Goal: Find contact information: Obtain details needed to contact an individual or organization

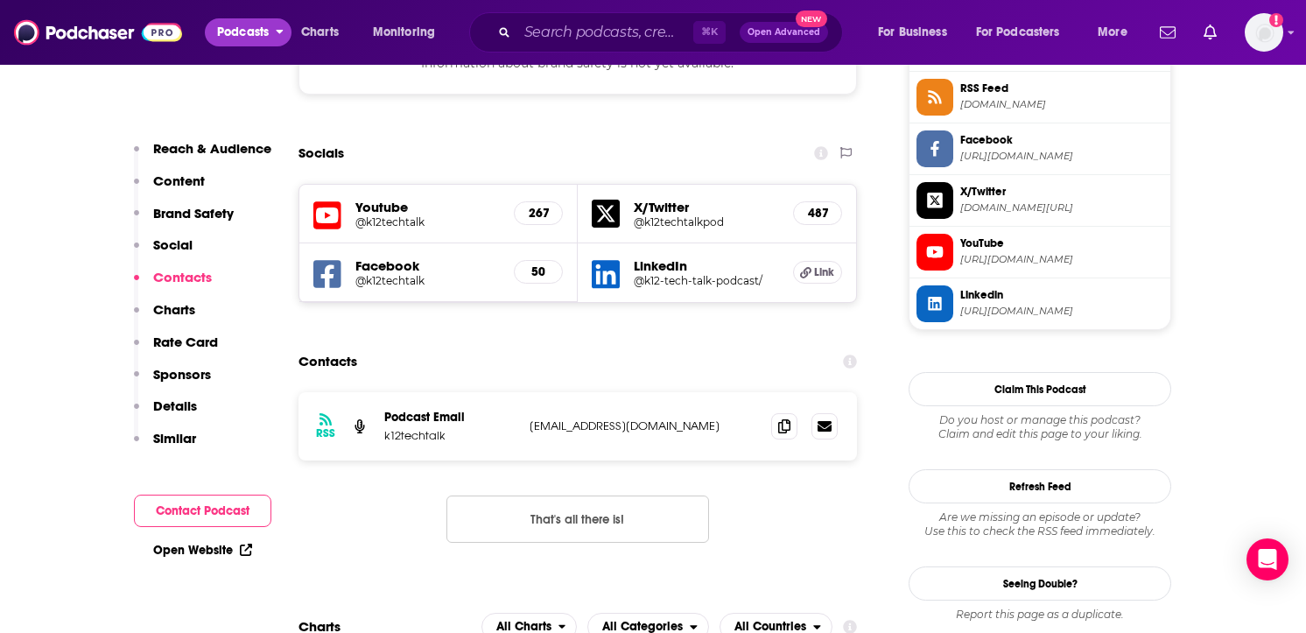
click at [246, 34] on span "Podcasts" at bounding box center [243, 32] width 52 height 25
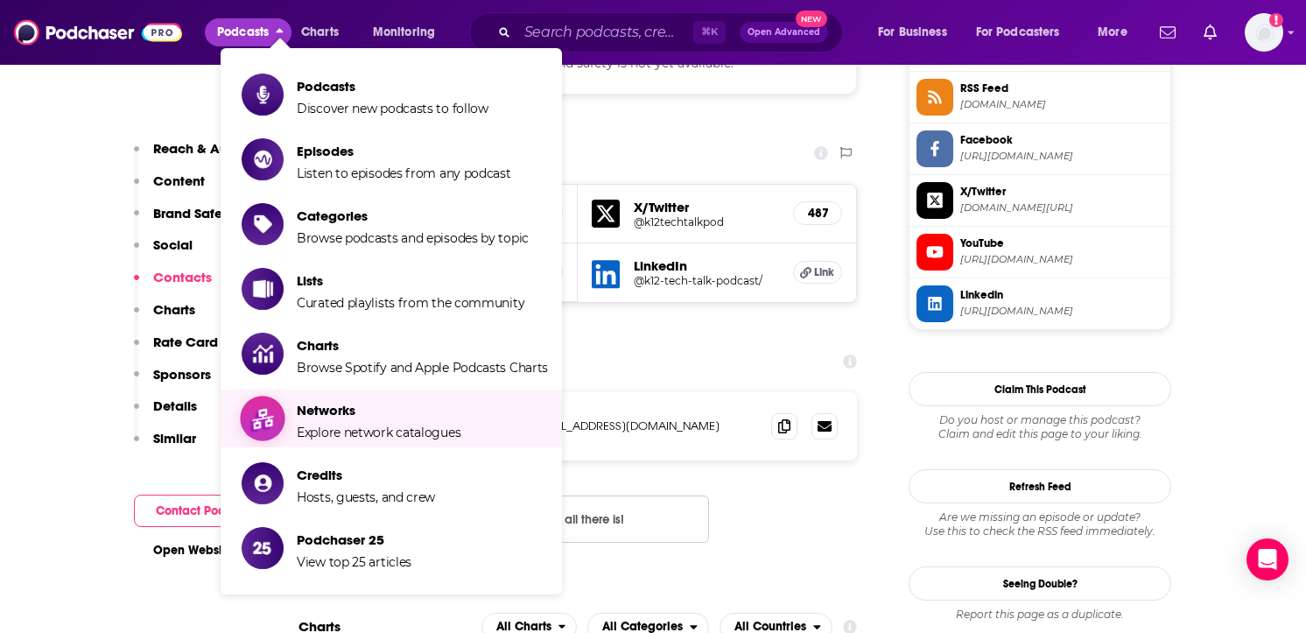
click at [361, 416] on span "Networks" at bounding box center [379, 410] width 164 height 17
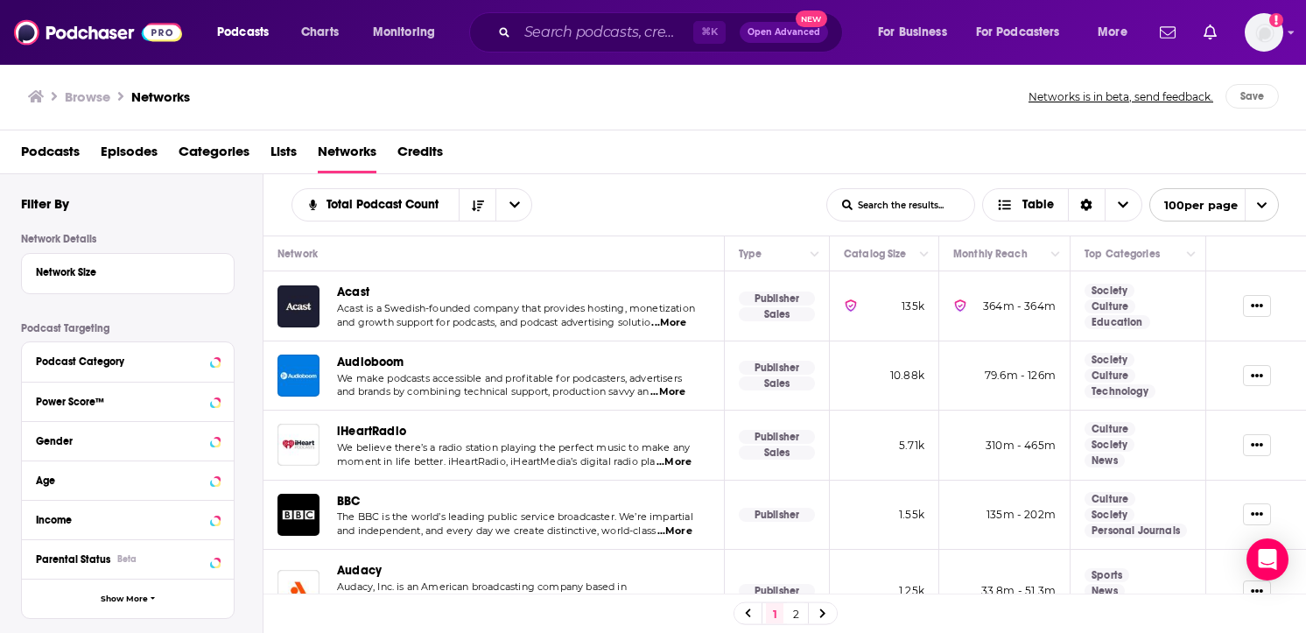
click at [349, 298] on span "Acast" at bounding box center [353, 292] width 32 height 15
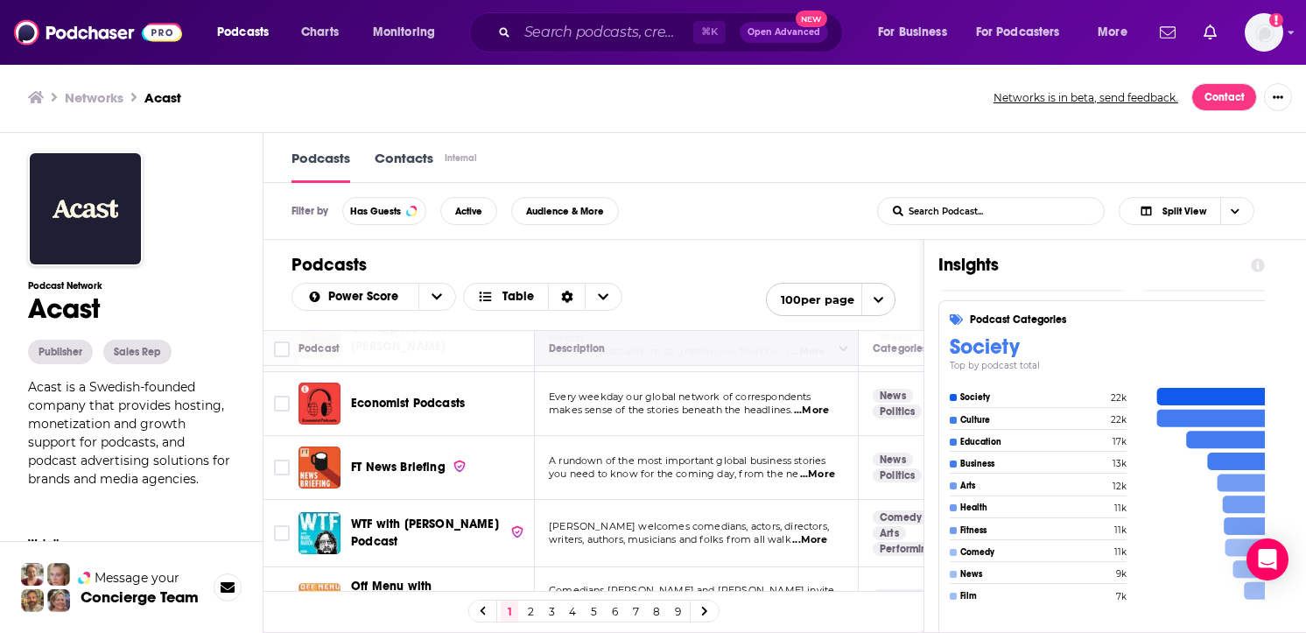
scroll to position [209, 0]
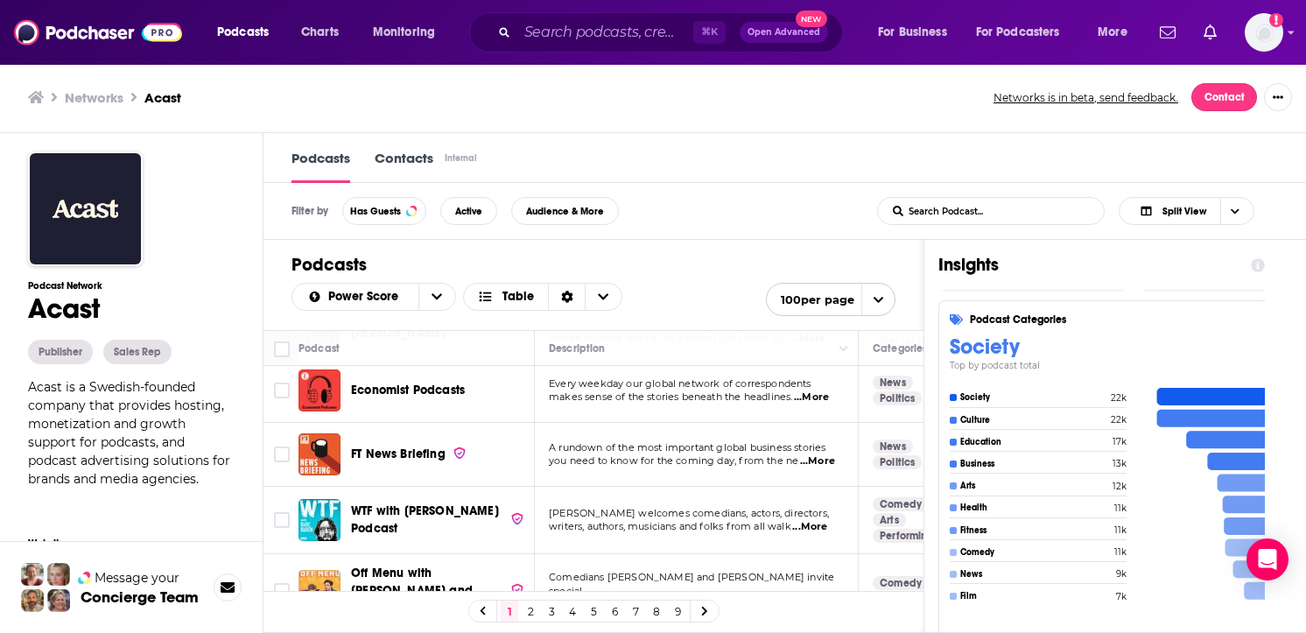
click at [1220, 93] on link "Contact" at bounding box center [1225, 97] width 66 height 28
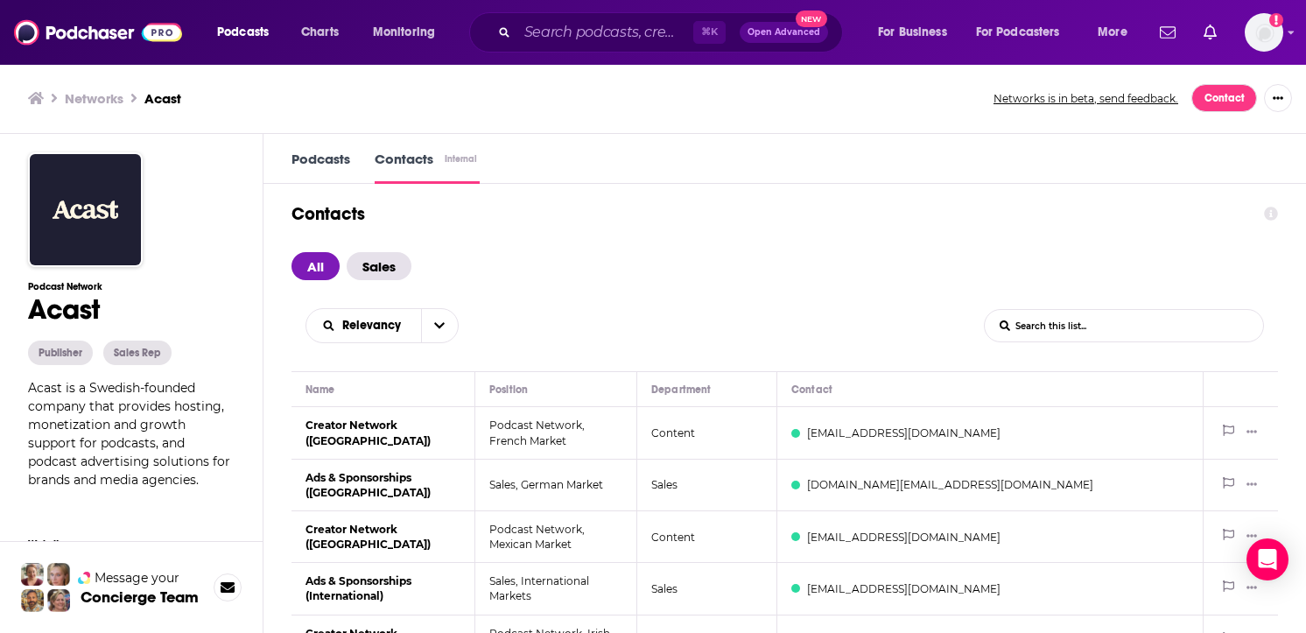
scroll to position [1, 0]
